Goal: Task Accomplishment & Management: Manage account settings

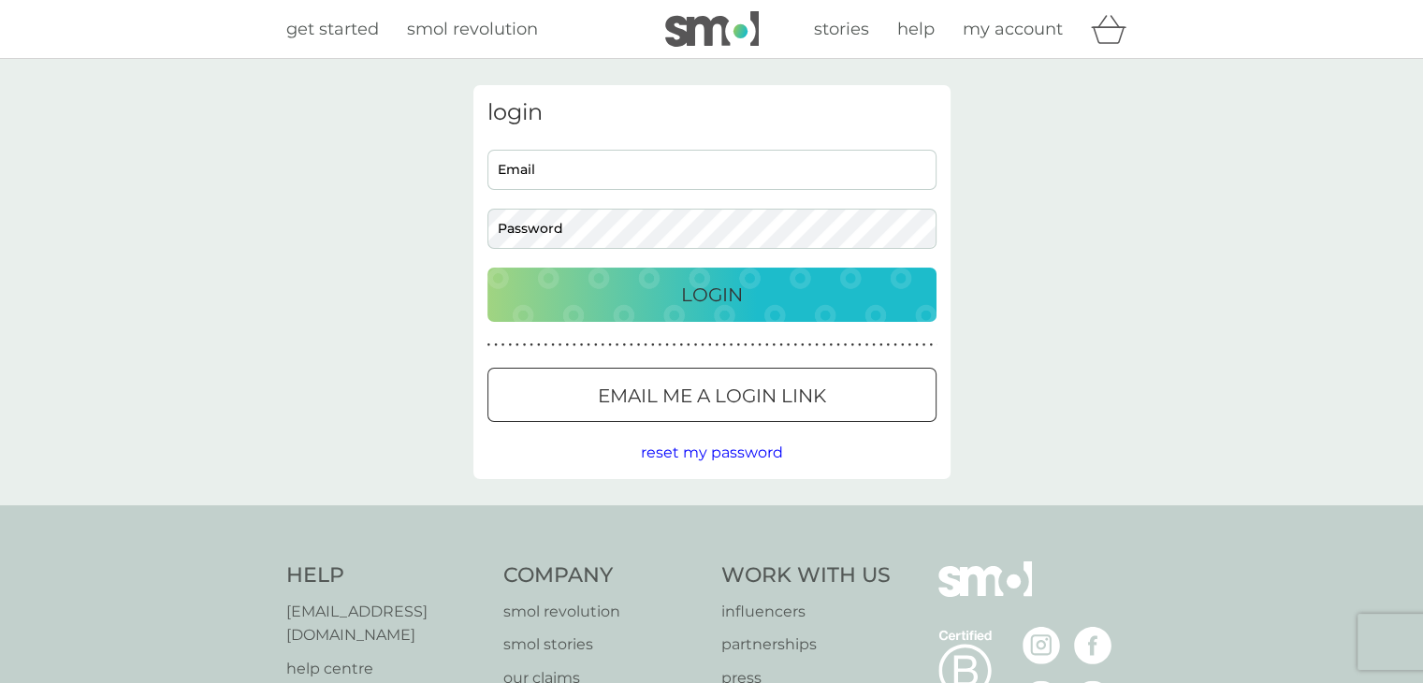
click at [532, 174] on input "Email" at bounding box center [711, 170] width 449 height 40
type input "johnnie98765@hotmail.co.uk"
click at [703, 409] on p "Email me a login link" at bounding box center [712, 396] width 228 height 30
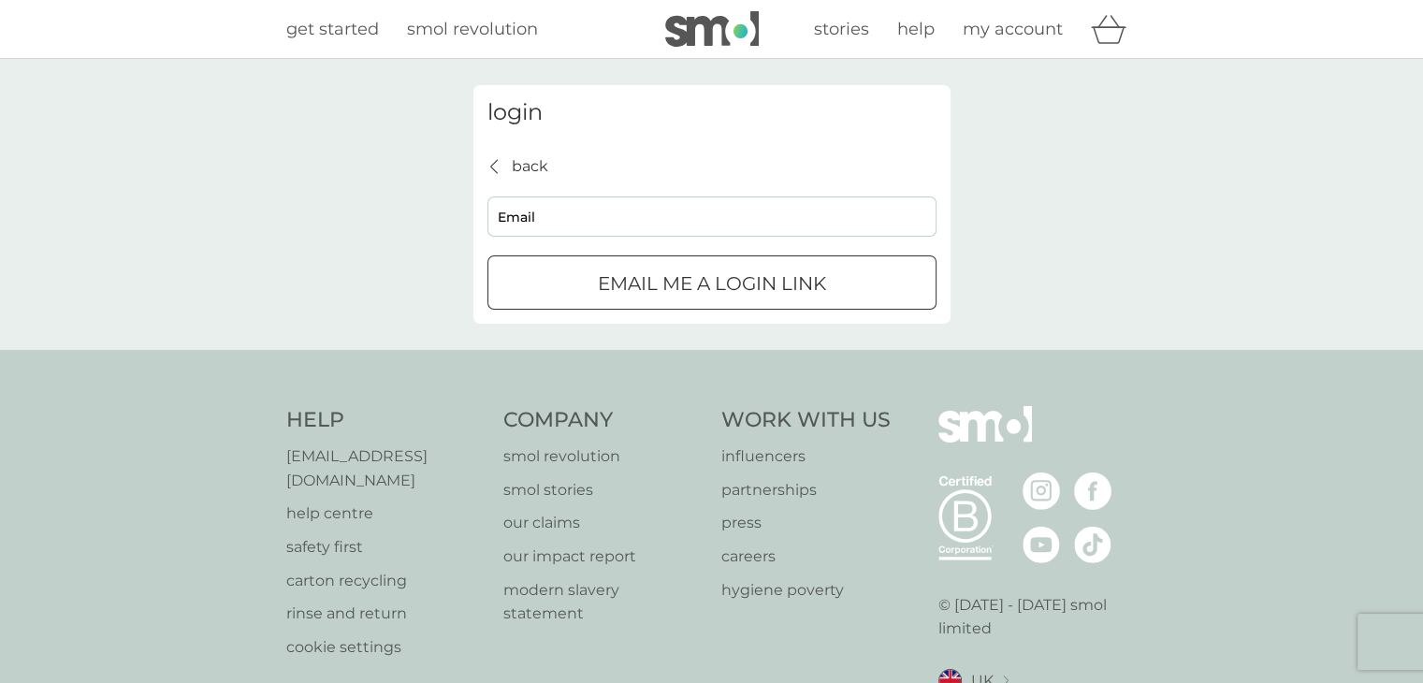
click at [520, 213] on input "Email" at bounding box center [711, 216] width 449 height 40
type input "johnnie98765@hotmail.co.uk"
click at [642, 290] on p "Email me a login link" at bounding box center [712, 283] width 228 height 30
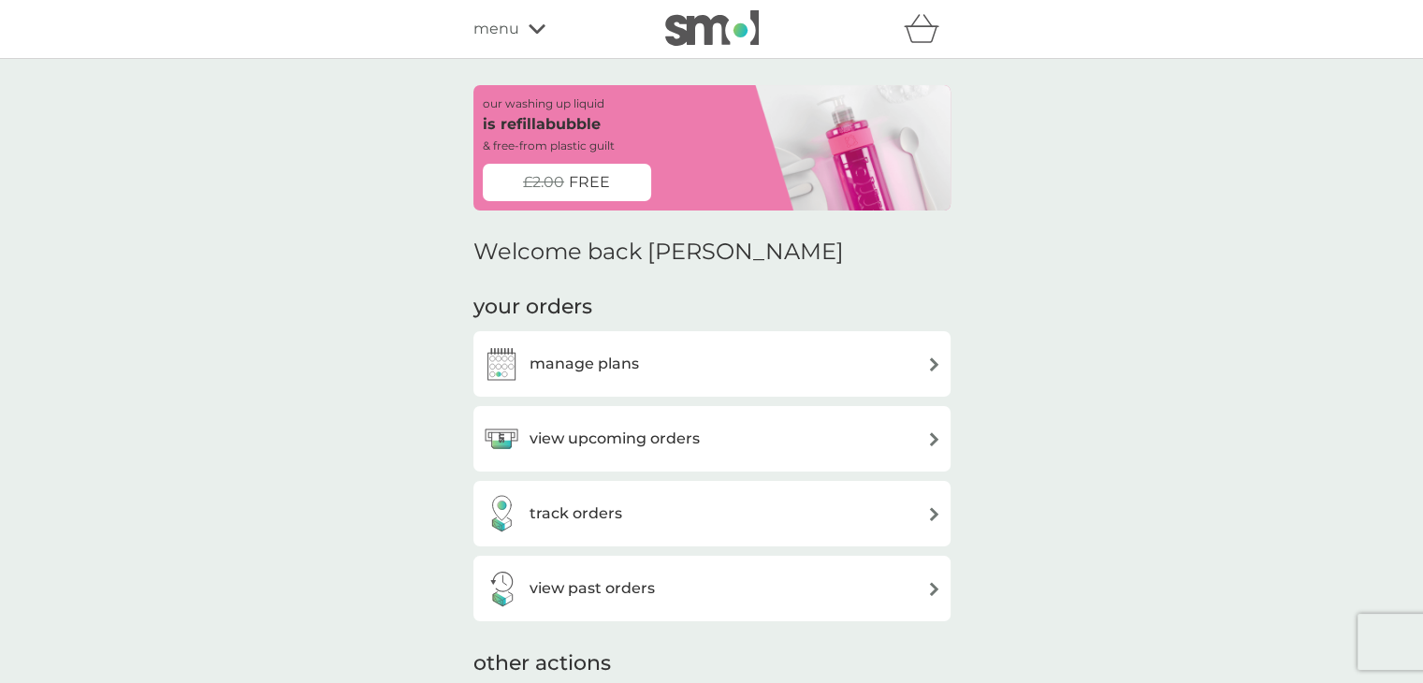
click at [618, 452] on div "view upcoming orders" at bounding box center [591, 438] width 217 height 37
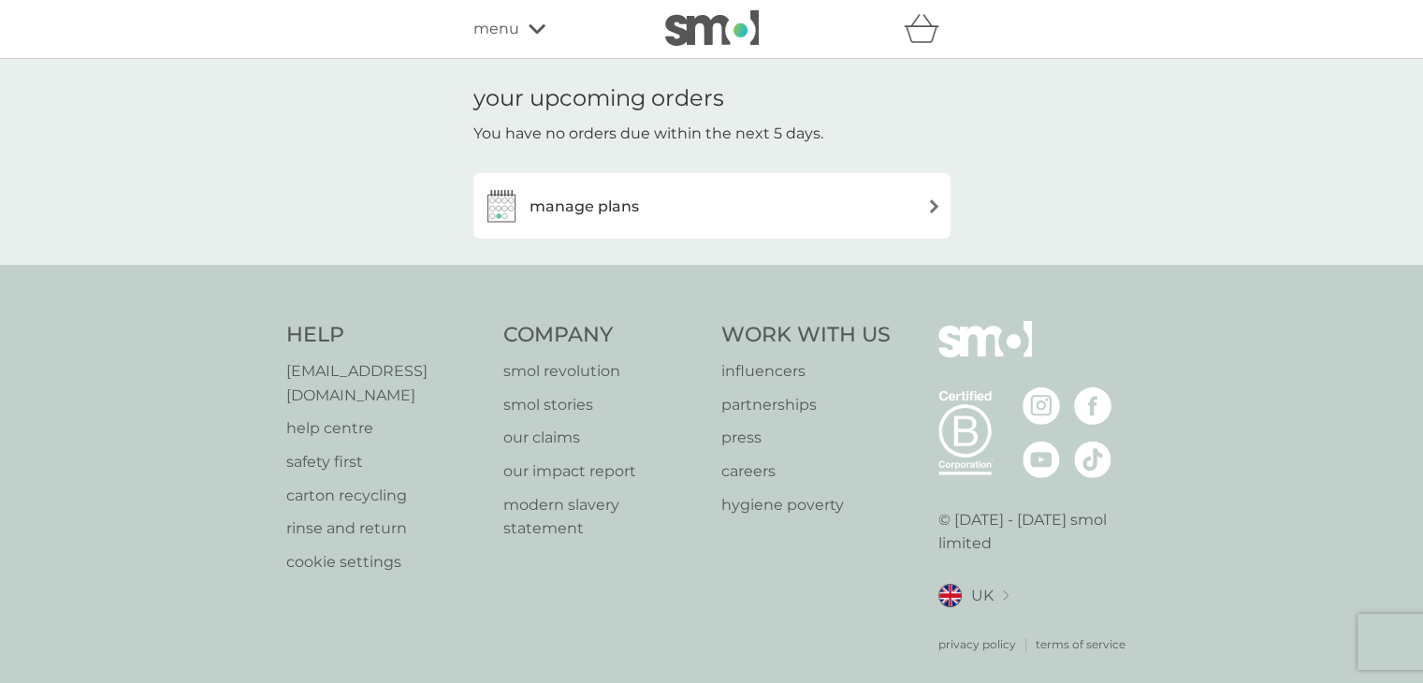
click at [603, 211] on h3 "manage plans" at bounding box center [583, 207] width 109 height 24
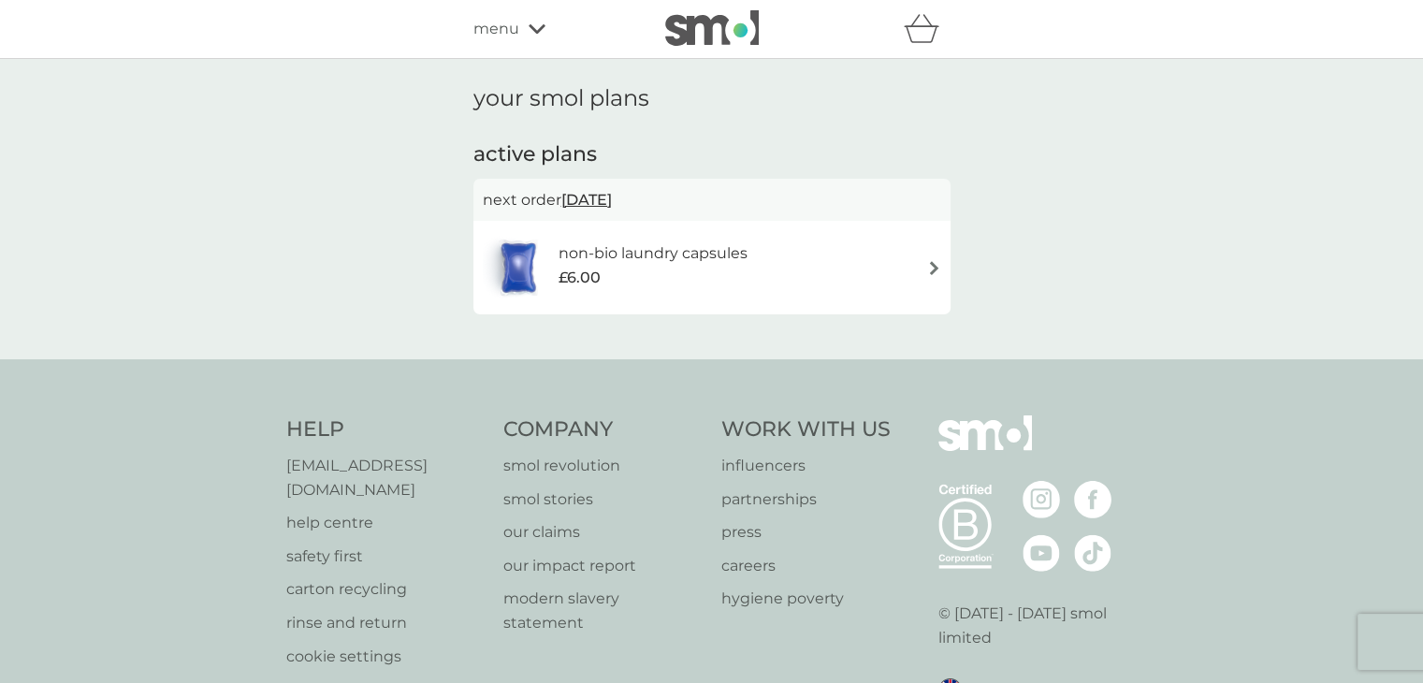
click at [503, 35] on span "menu" at bounding box center [496, 29] width 46 height 24
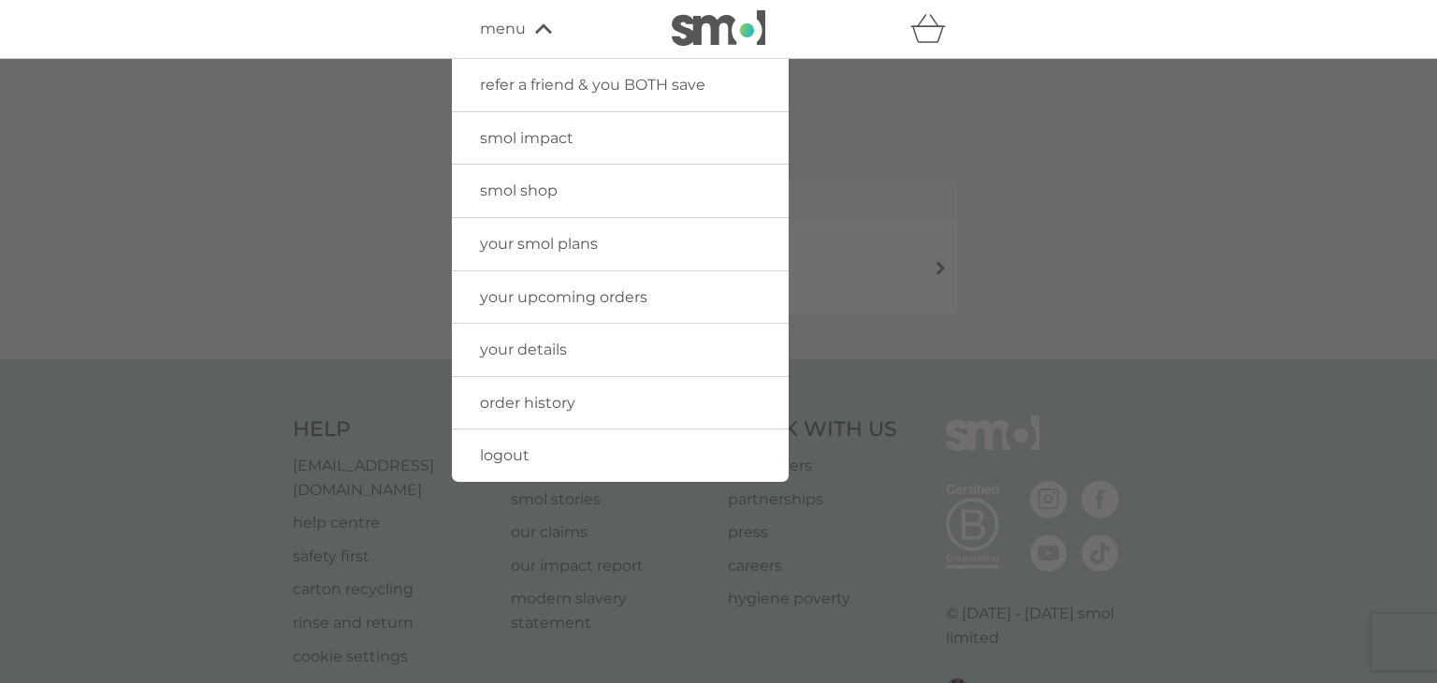
click at [552, 398] on span "order history" at bounding box center [527, 403] width 95 height 18
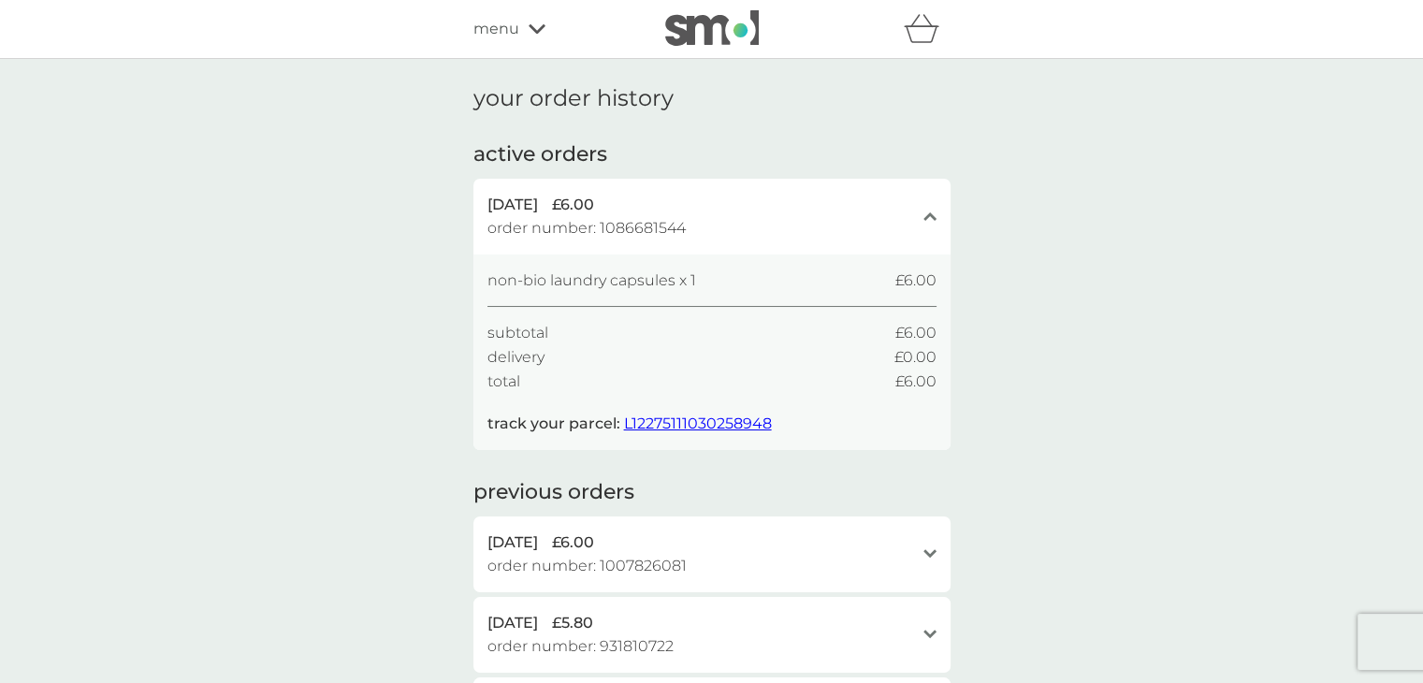
click at [663, 425] on span "L12275111030258948" at bounding box center [698, 423] width 148 height 18
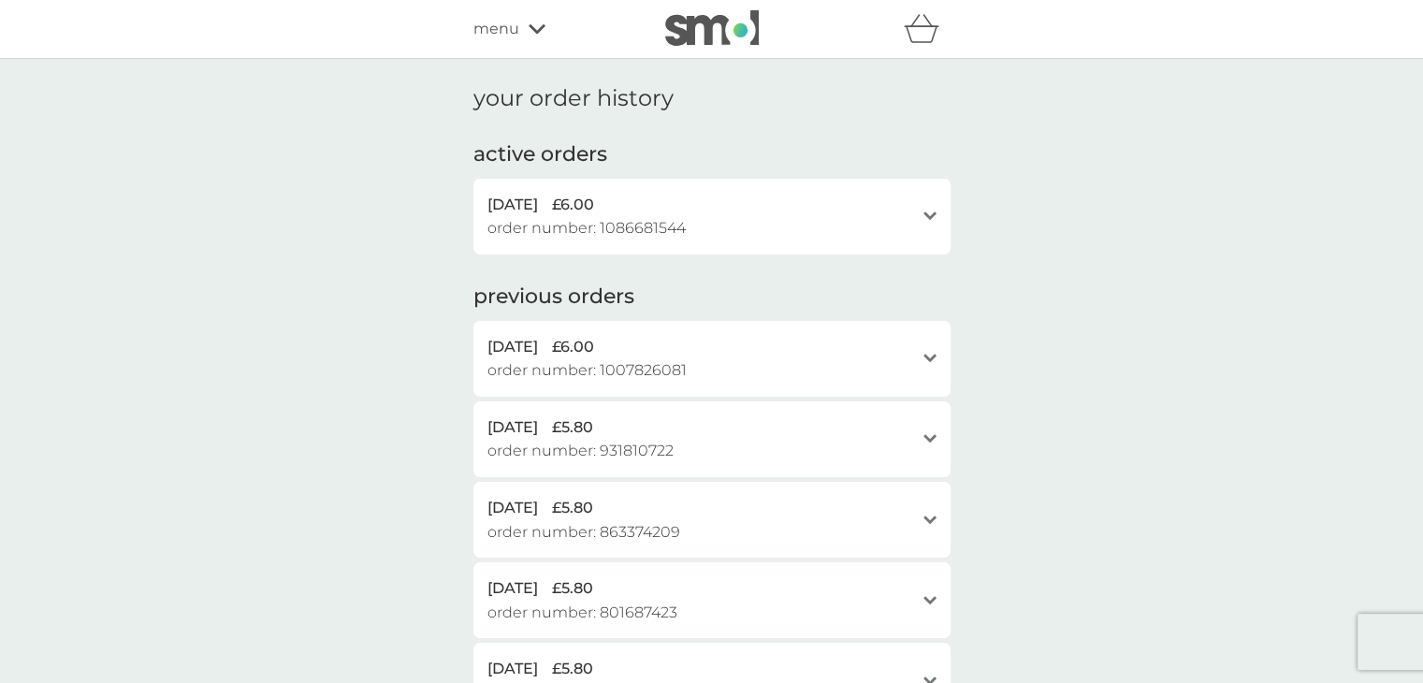
click at [923, 220] on icon "open" at bounding box center [929, 215] width 13 height 9
